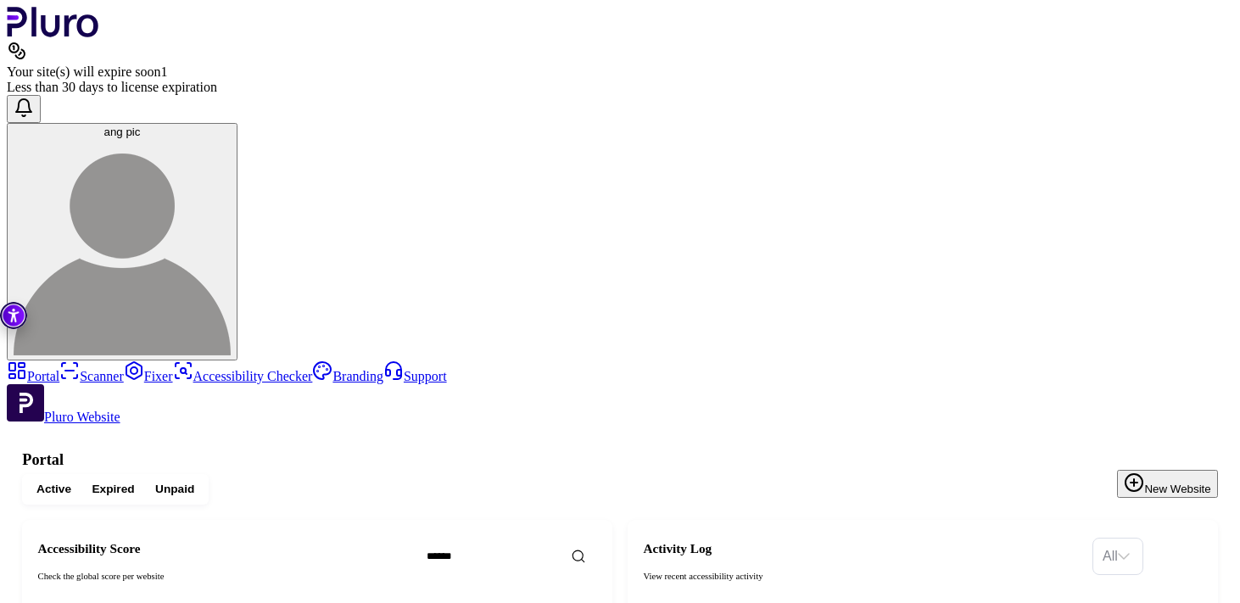
click at [92, 369] on link "Scanner" at bounding box center [91, 376] width 64 height 14
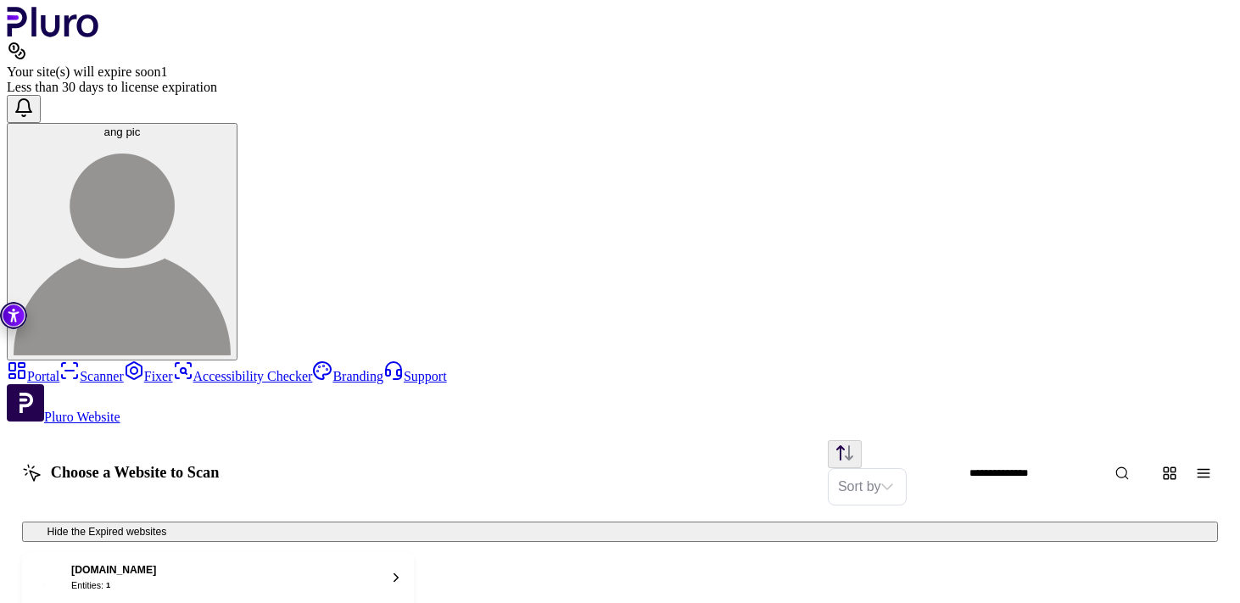
click at [124, 369] on link "Fixer" at bounding box center [148, 376] width 49 height 14
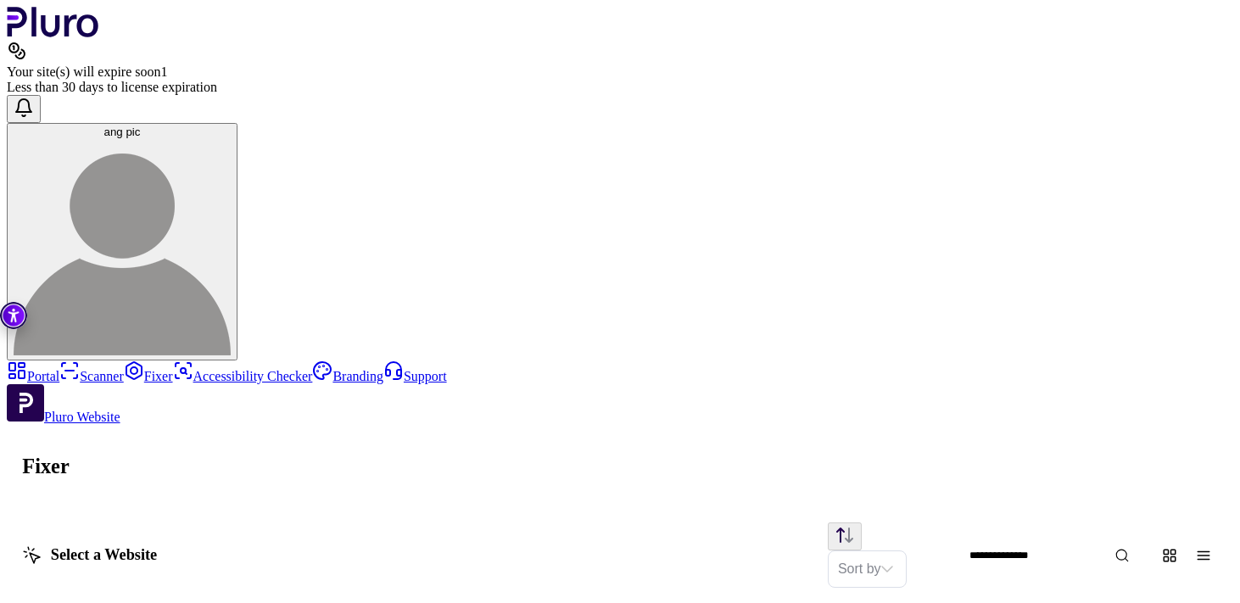
click at [173, 369] on link "Accessibility Checker" at bounding box center [243, 376] width 140 height 14
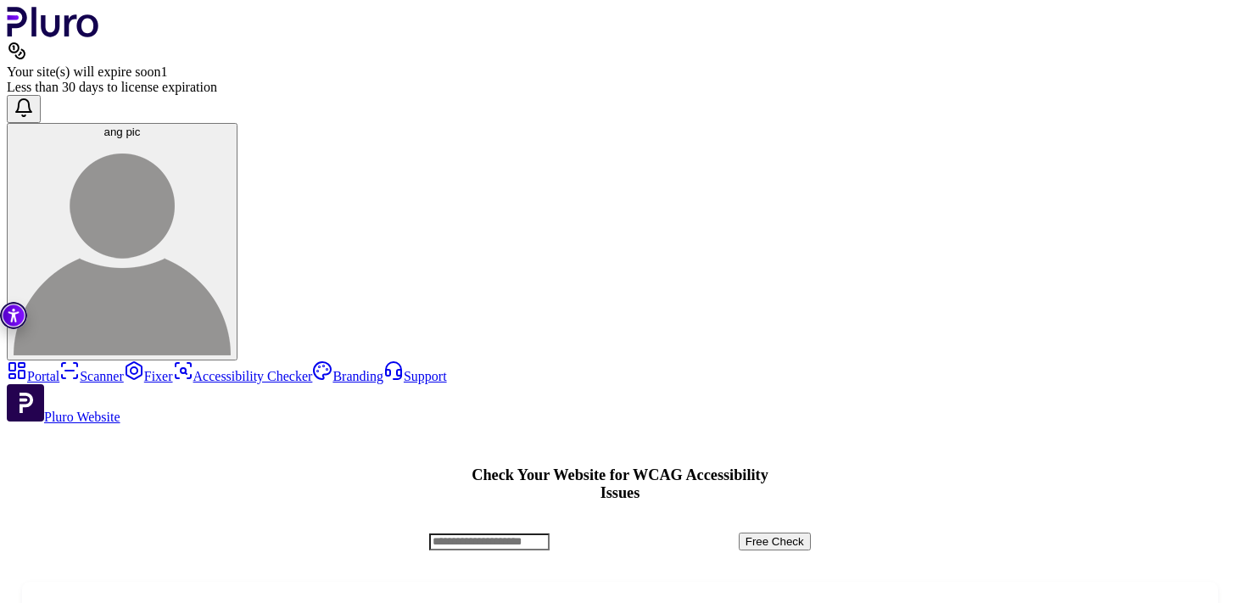
click at [59, 369] on link "Portal" at bounding box center [33, 376] width 53 height 14
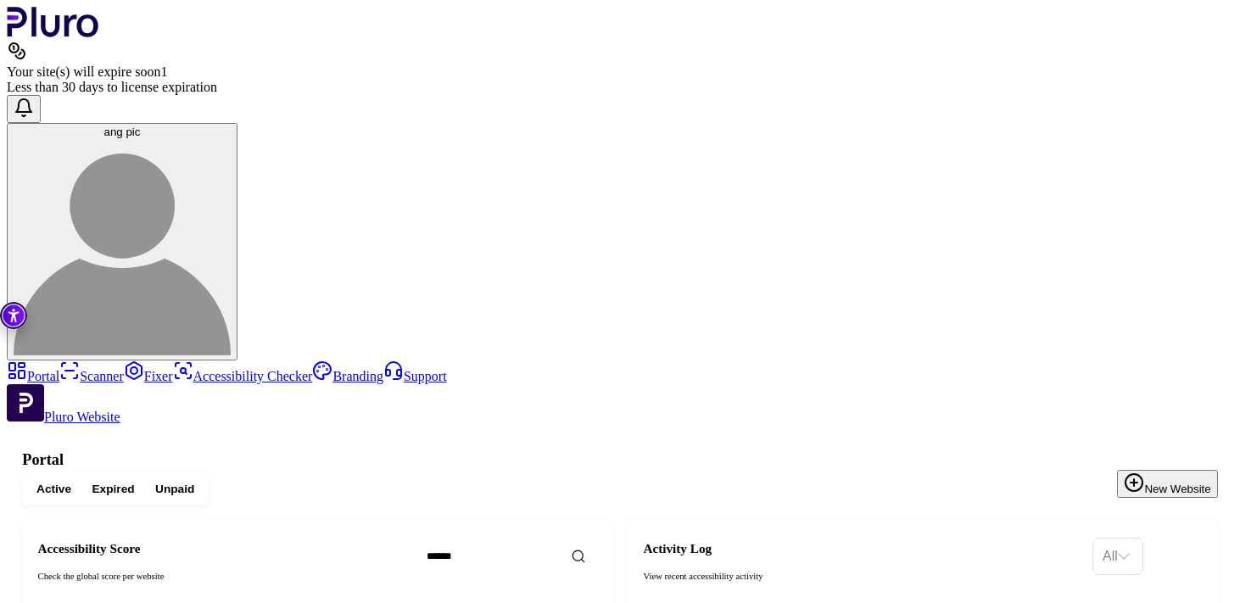
click at [134, 482] on span "Expired" at bounding box center [113, 489] width 42 height 15
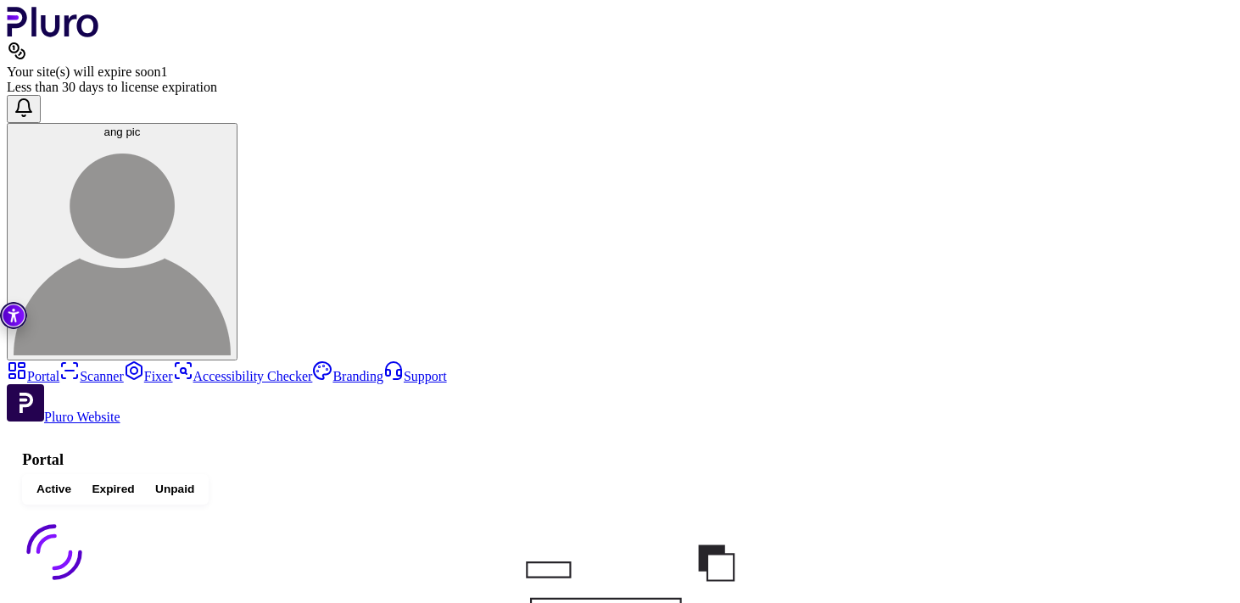
click at [194, 482] on span "Unpaid" at bounding box center [174, 489] width 39 height 15
click at [71, 482] on span "Active" at bounding box center [53, 489] width 35 height 15
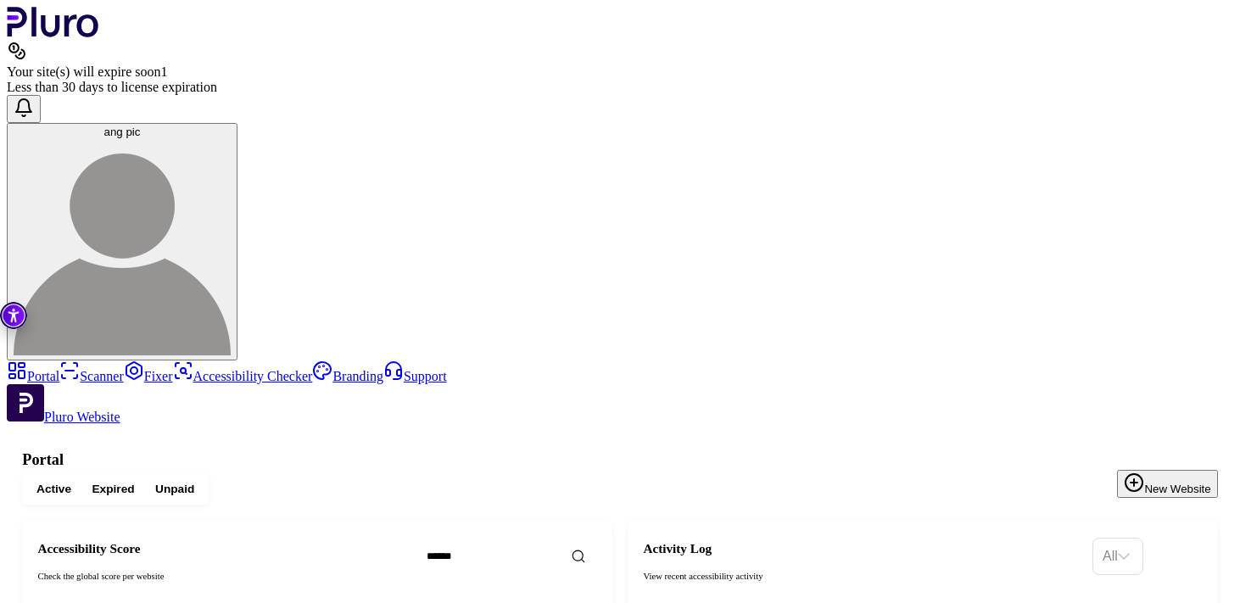
click at [173, 369] on link "Accessibility Checker" at bounding box center [243, 376] width 140 height 14
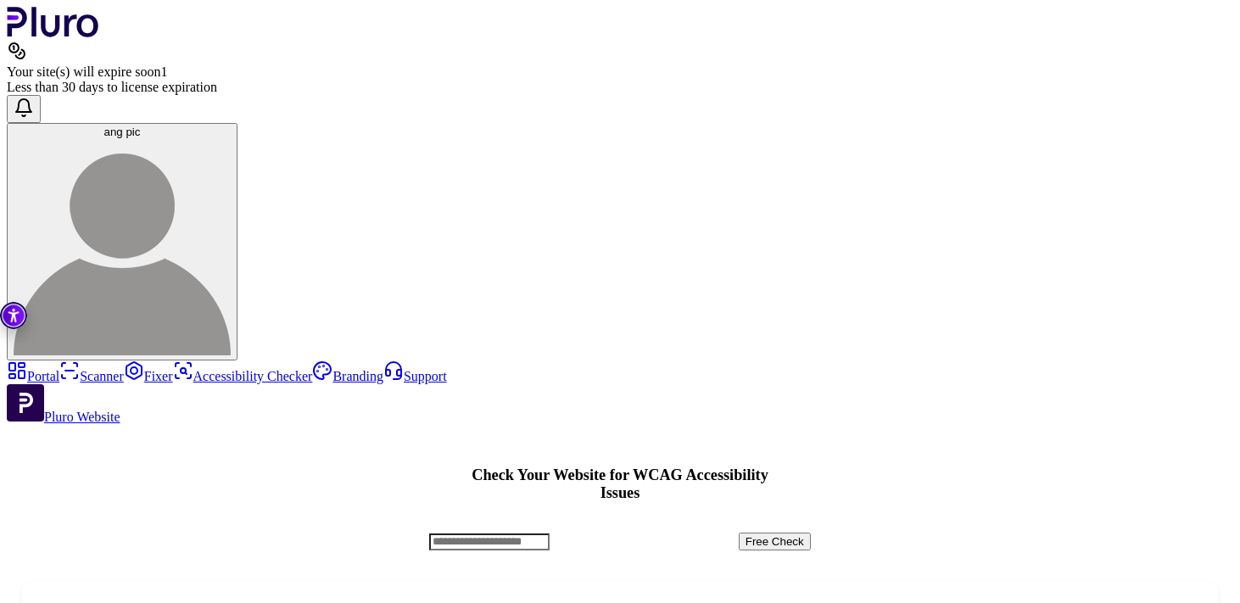
click at [383, 369] on link "Support" at bounding box center [415, 376] width 64 height 14
click at [231, 138] on img at bounding box center [122, 246] width 217 height 217
